Goal: Task Accomplishment & Management: Manage account settings

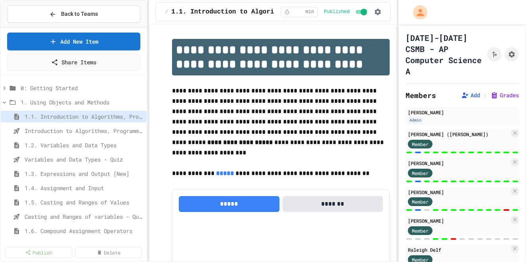
select select "***"
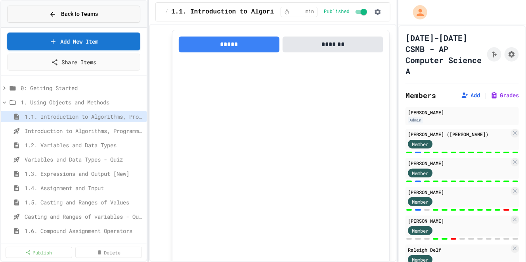
click at [78, 15] on span "Back to Teams" at bounding box center [79, 14] width 37 height 8
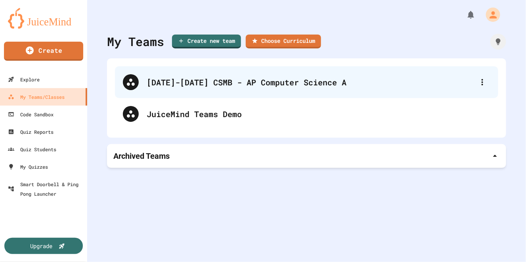
click at [197, 75] on div "[DATE]-[DATE] CSMB - AP Computer Science A" at bounding box center [306, 82] width 383 height 32
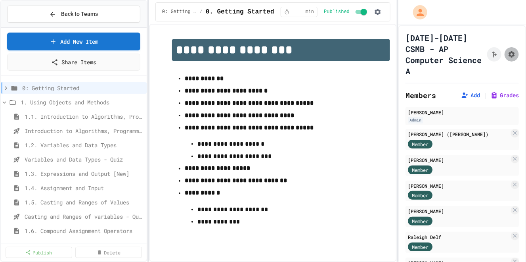
click at [511, 51] on icon "Assignment Settings" at bounding box center [512, 54] width 6 height 6
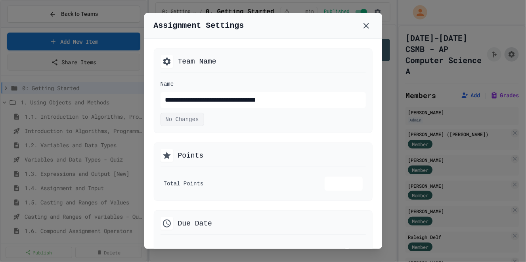
click at [511, 49] on div at bounding box center [263, 131] width 526 height 262
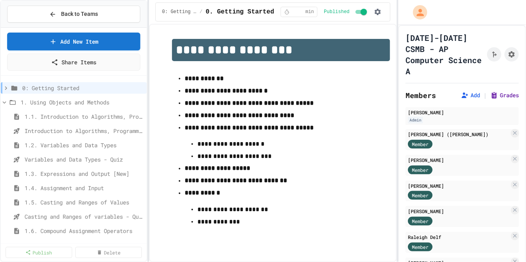
click at [511, 91] on button "Grades" at bounding box center [504, 95] width 29 height 8
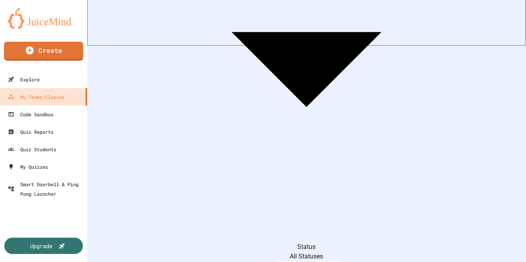
scroll to position [208, 0]
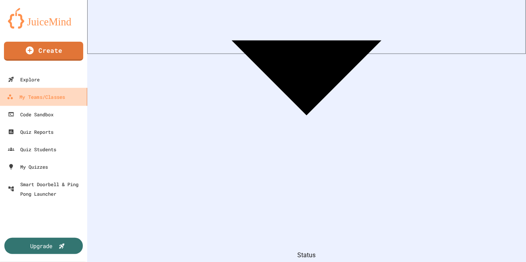
click at [46, 102] on link "My Teams/Classes" at bounding box center [44, 97] width 90 height 18
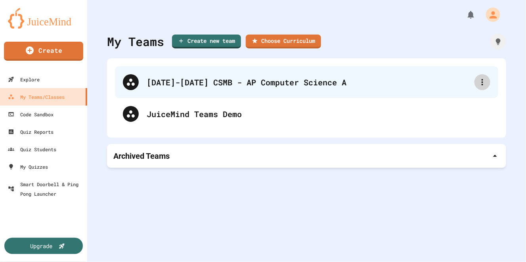
click at [484, 82] on icon at bounding box center [483, 82] width 10 height 10
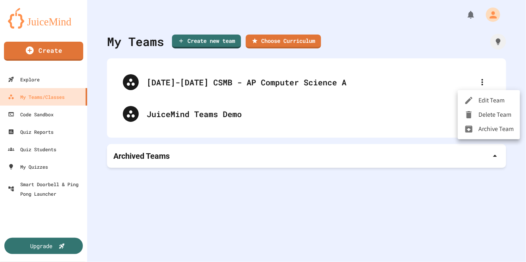
click at [484, 99] on li "Edit Team" at bounding box center [489, 100] width 62 height 14
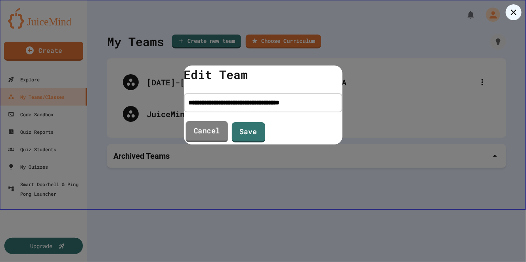
click at [198, 128] on link "Cancel" at bounding box center [207, 131] width 42 height 21
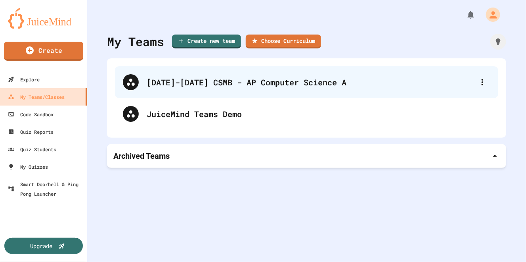
click at [216, 92] on div "[DATE]-[DATE] CSMB - AP Computer Science A" at bounding box center [306, 82] width 383 height 32
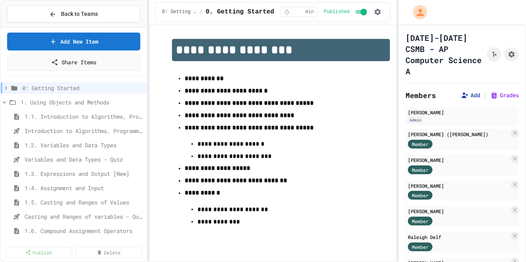
click at [469, 91] on button "Add" at bounding box center [470, 95] width 19 height 8
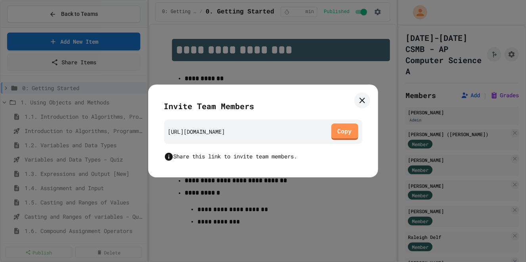
click at [316, 125] on div "[URL][DOMAIN_NAME] Copy" at bounding box center [263, 131] width 198 height 25
copy div "[URL][DOMAIN_NAME]"
click at [358, 101] on icon at bounding box center [363, 101] width 10 height 10
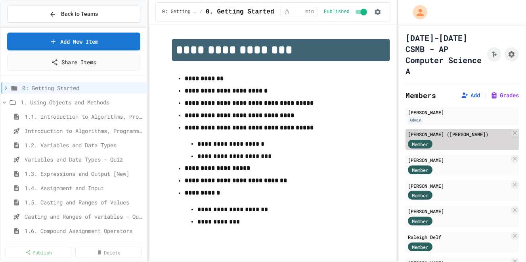
click at [421, 140] on span "Member" at bounding box center [420, 143] width 17 height 7
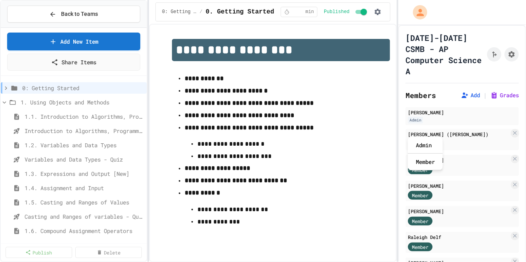
click at [433, 90] on h2 "Members" at bounding box center [420, 95] width 31 height 11
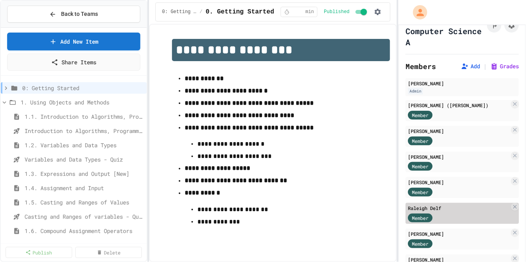
scroll to position [55, 0]
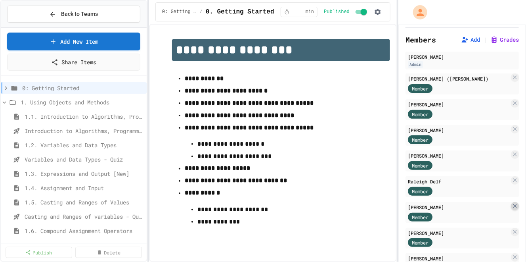
click at [517, 203] on icon at bounding box center [515, 206] width 6 height 6
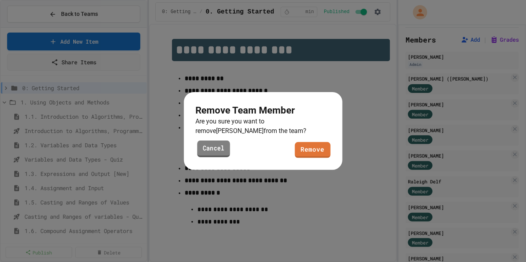
click at [211, 150] on link "Cancel" at bounding box center [213, 148] width 33 height 17
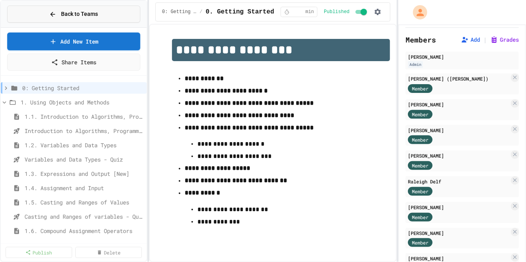
click at [94, 11] on span "Back to Teams" at bounding box center [79, 14] width 37 height 8
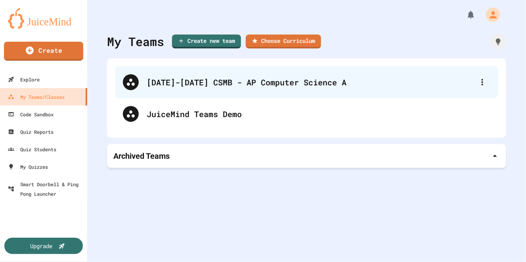
click at [234, 84] on div "[DATE]-[DATE] CSMB - AP Computer Science A" at bounding box center [311, 82] width 328 height 12
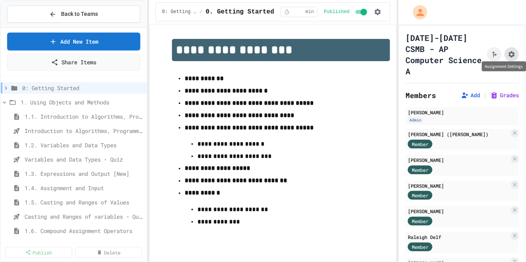
click at [514, 51] on icon "Assignment Settings" at bounding box center [512, 54] width 6 height 6
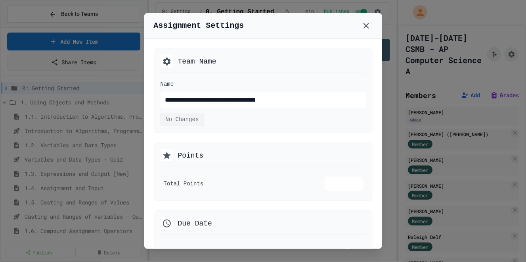
click at [500, 72] on div at bounding box center [263, 131] width 526 height 262
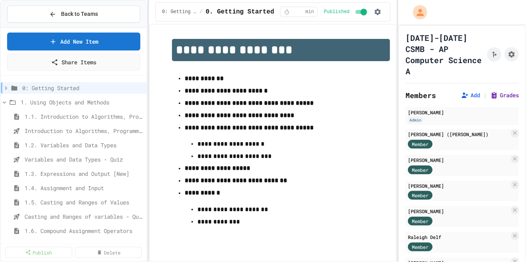
click at [507, 91] on button "Grades" at bounding box center [504, 95] width 29 height 8
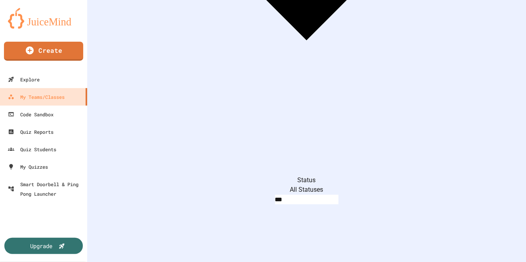
scroll to position [0, 244]
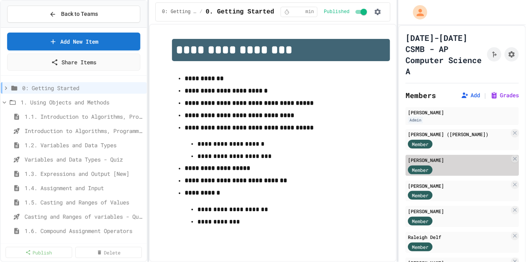
scroll to position [47, 0]
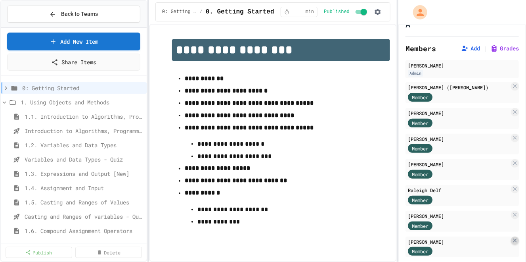
click at [515, 237] on icon at bounding box center [515, 240] width 6 height 6
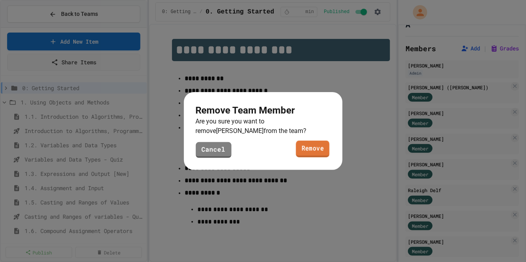
click at [320, 155] on link "Remove" at bounding box center [313, 148] width 34 height 17
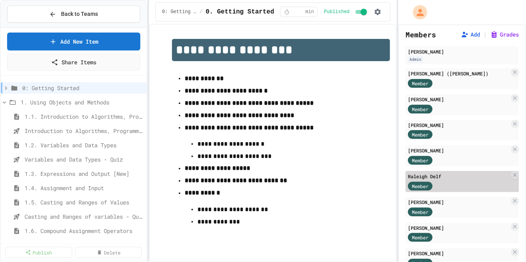
scroll to position [70, 0]
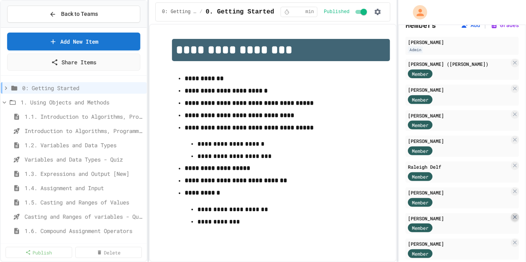
click at [515, 215] on icon at bounding box center [515, 217] width 4 height 4
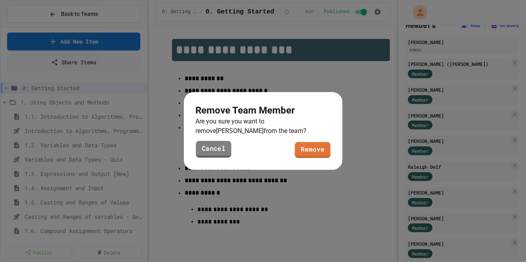
click at [207, 151] on link "Cancel" at bounding box center [213, 149] width 35 height 17
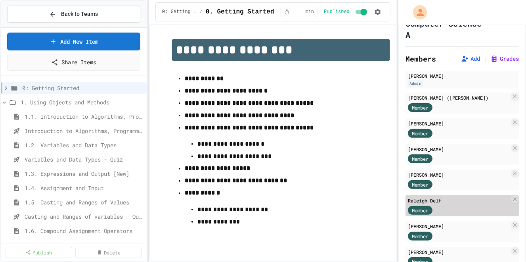
scroll to position [36, 0]
